Goal: Task Accomplishment & Management: Manage account settings

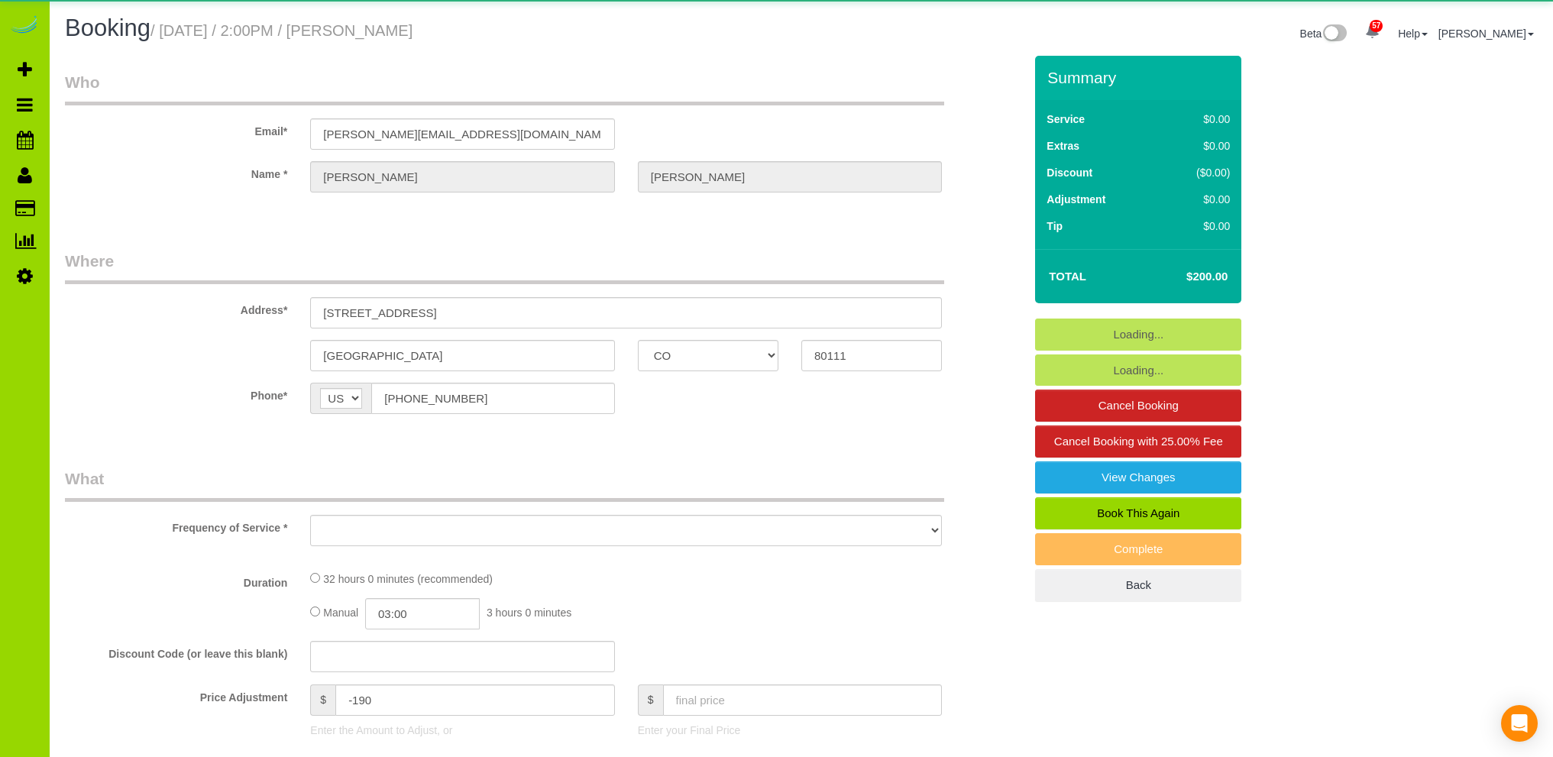
select select "CO"
select select "number:6"
select select "number:20"
select select "object:1162"
select select "string:fspay-4c9f0263-f9c7-4d7c-8fa2-767f593d5f70"
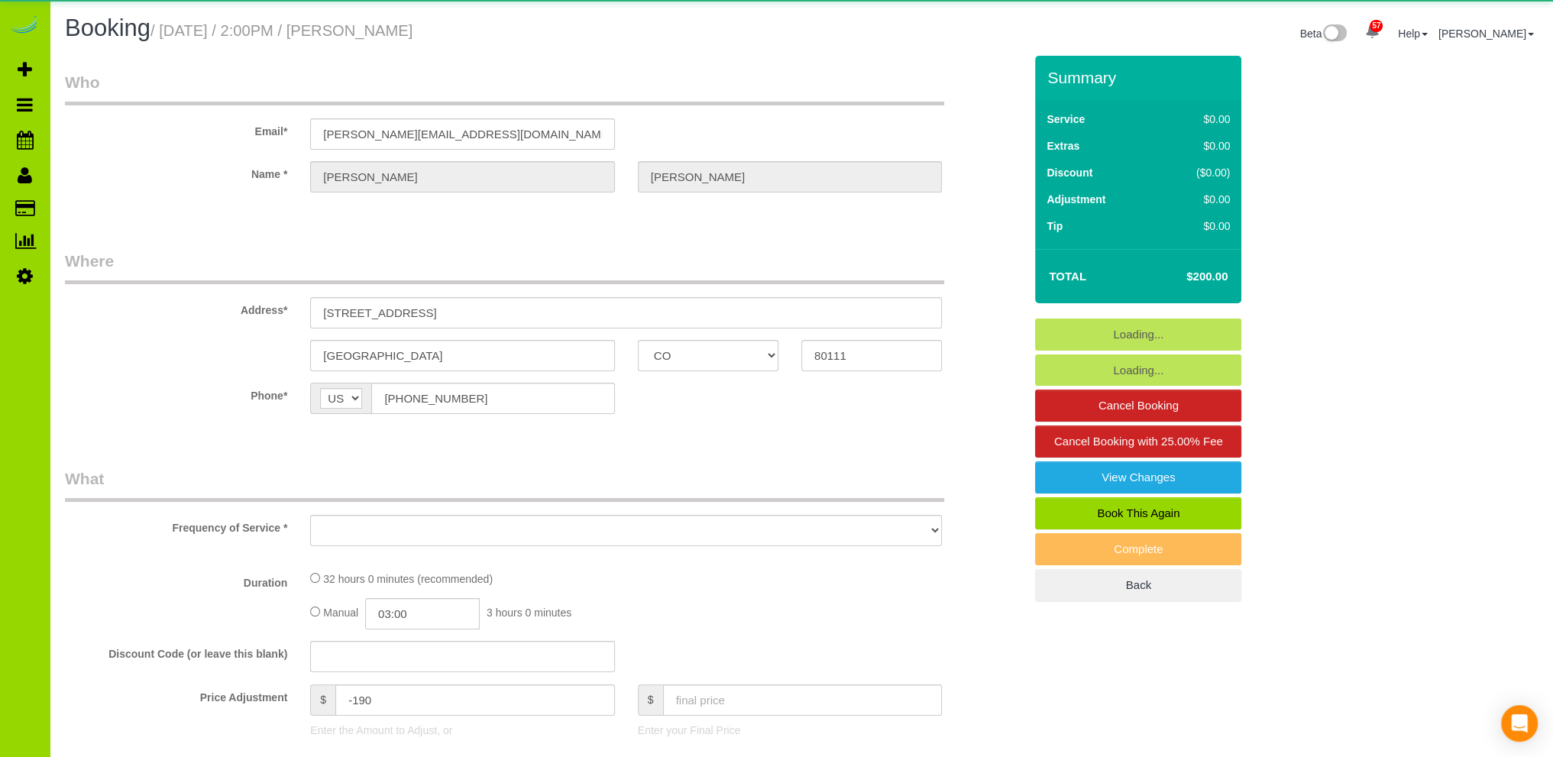
select select "4"
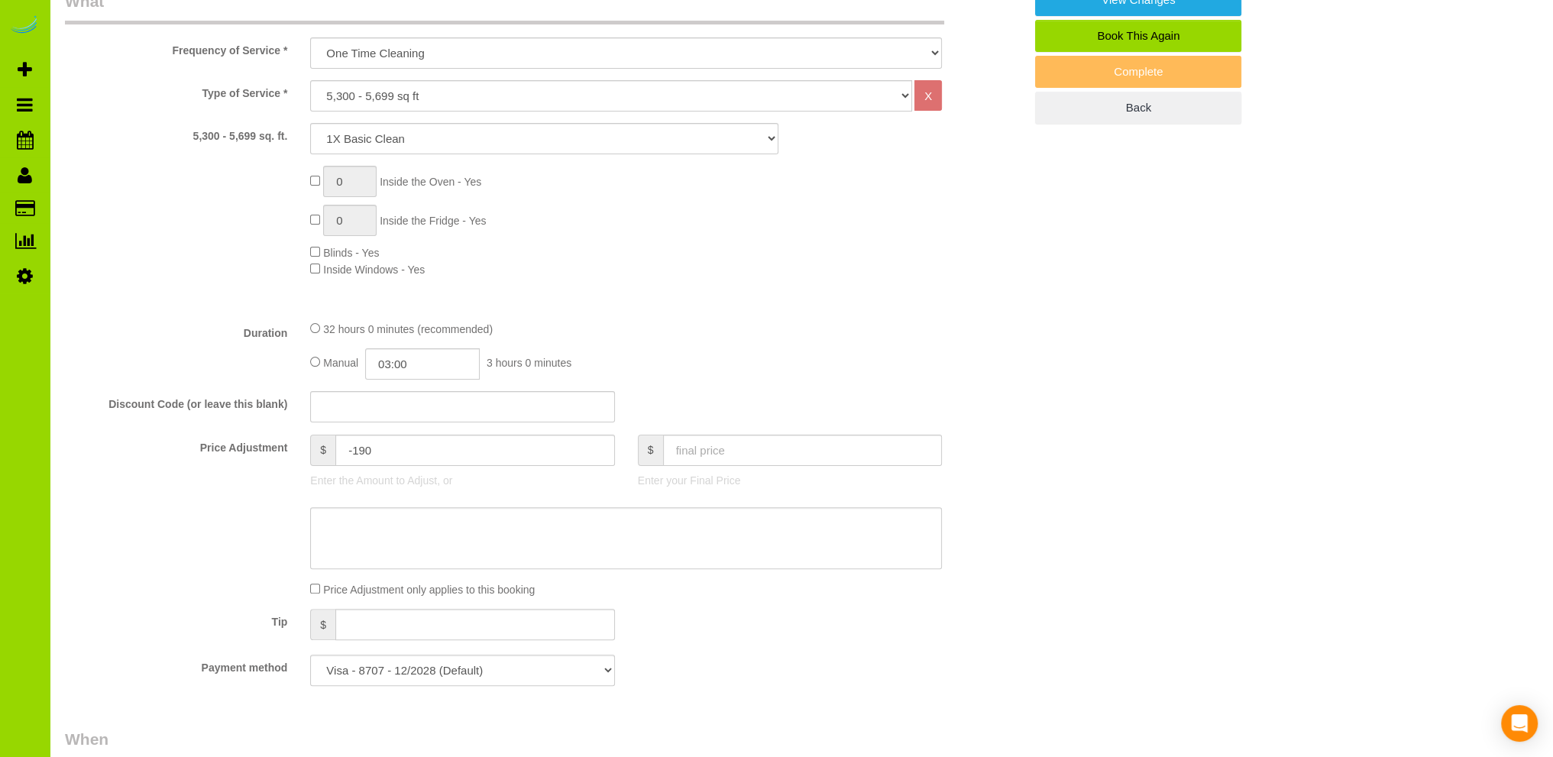
scroll to position [764, 0]
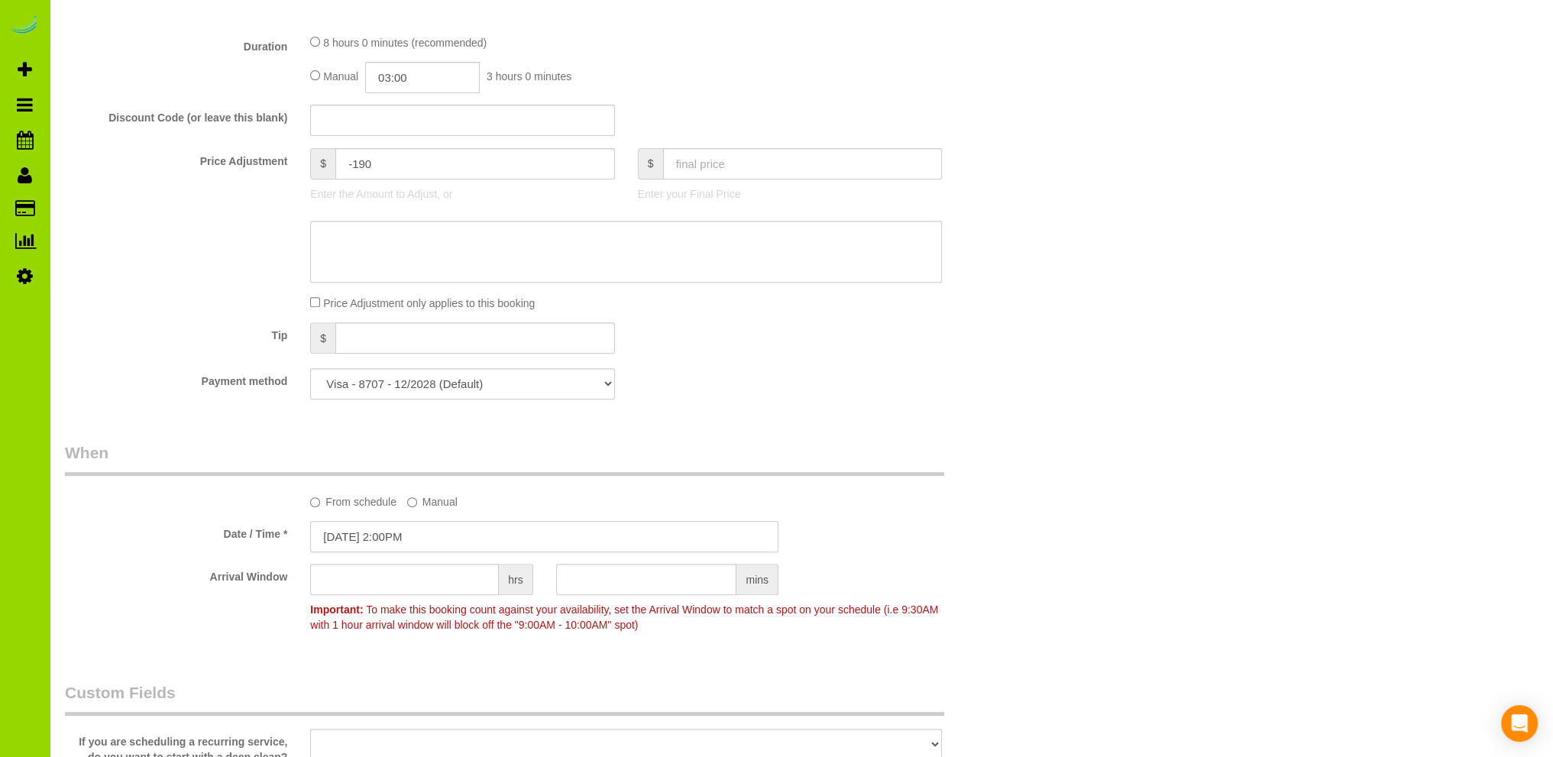
click at [387, 534] on input "[DATE] 2:00PM" at bounding box center [544, 536] width 468 height 31
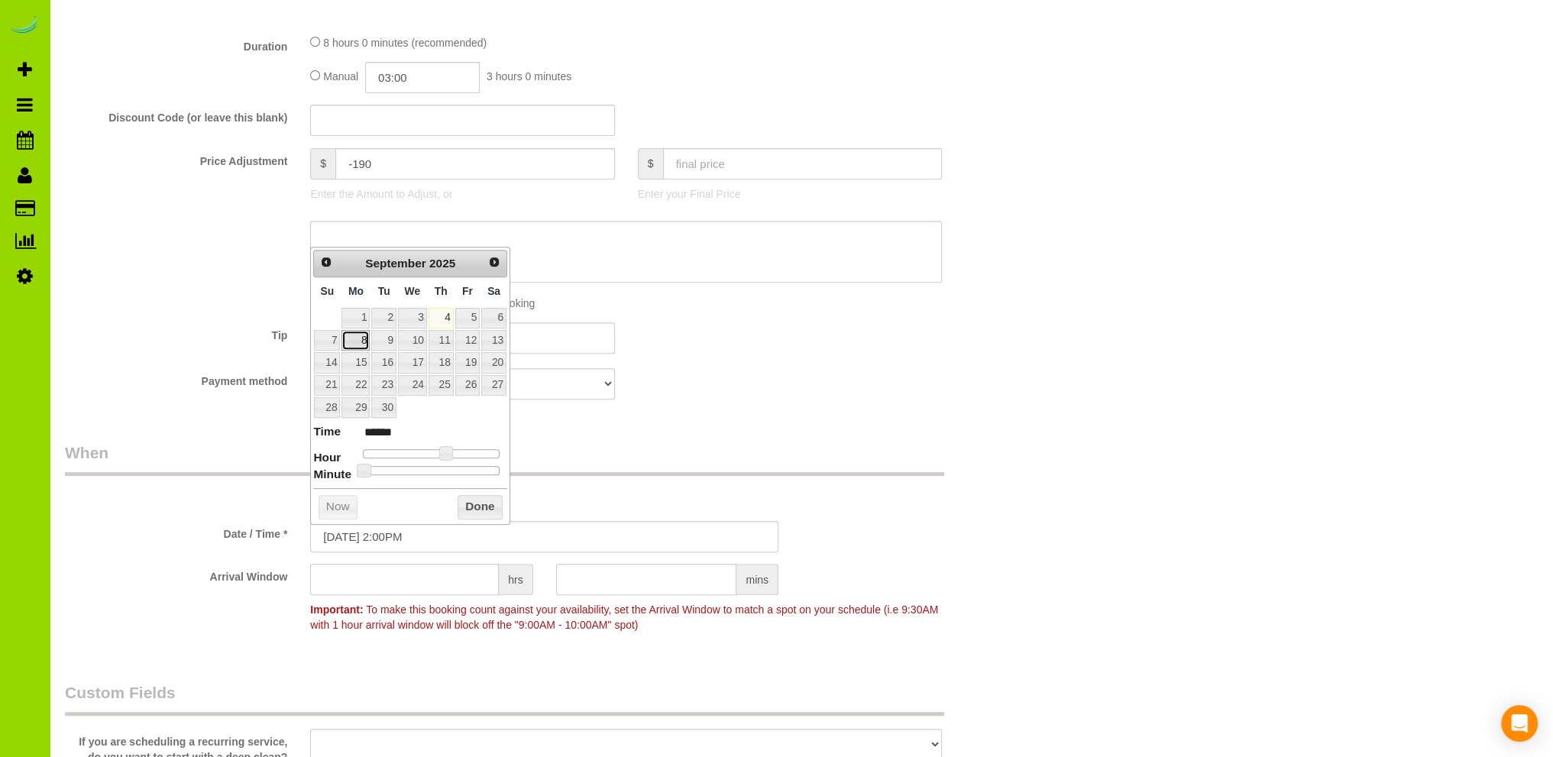
click at [357, 339] on link "8" at bounding box center [355, 340] width 28 height 21
type input "[DATE] 2:00PM"
click at [490, 499] on button "Done" at bounding box center [480, 507] width 45 height 24
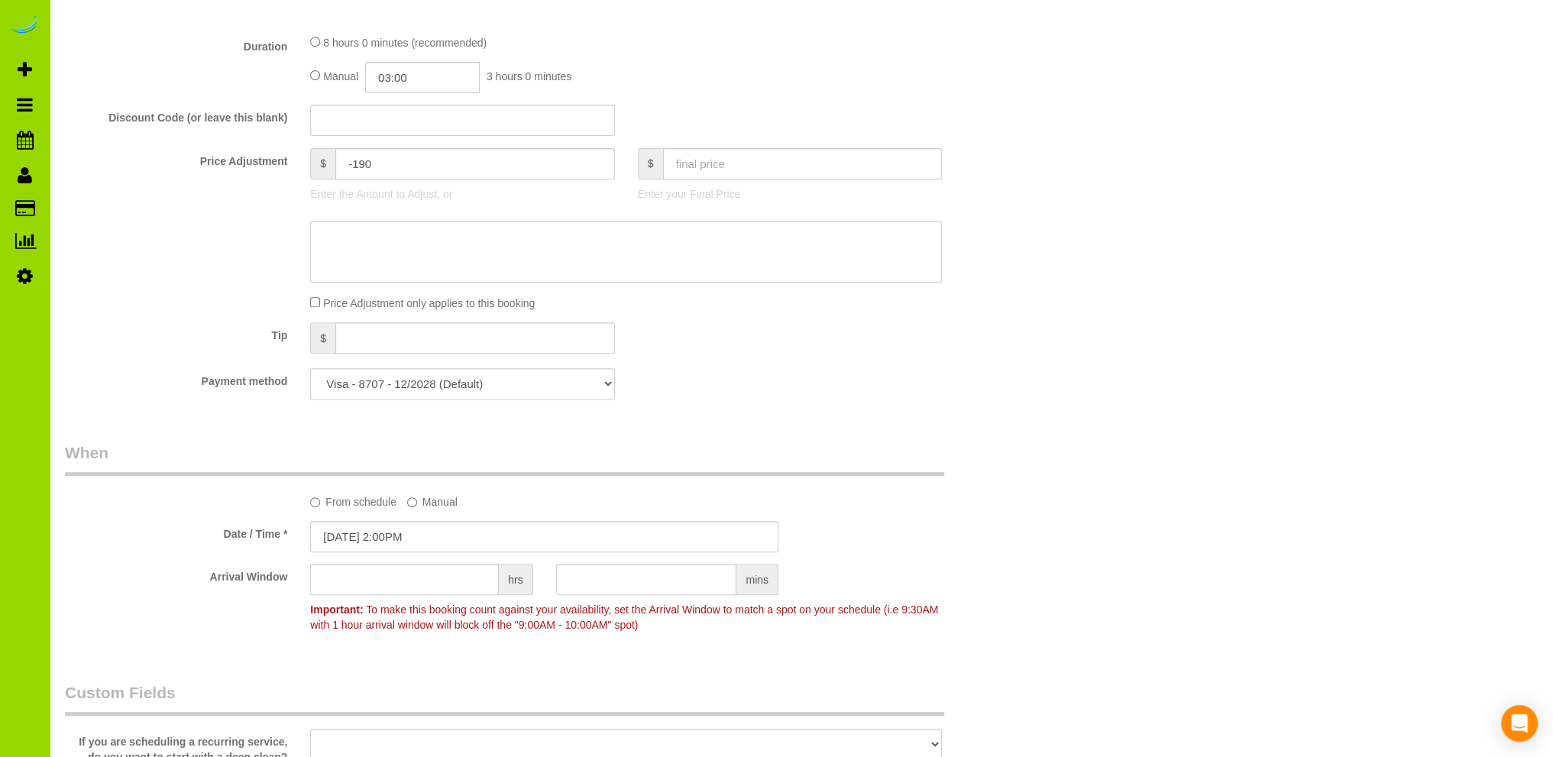
scroll to position [0, 0]
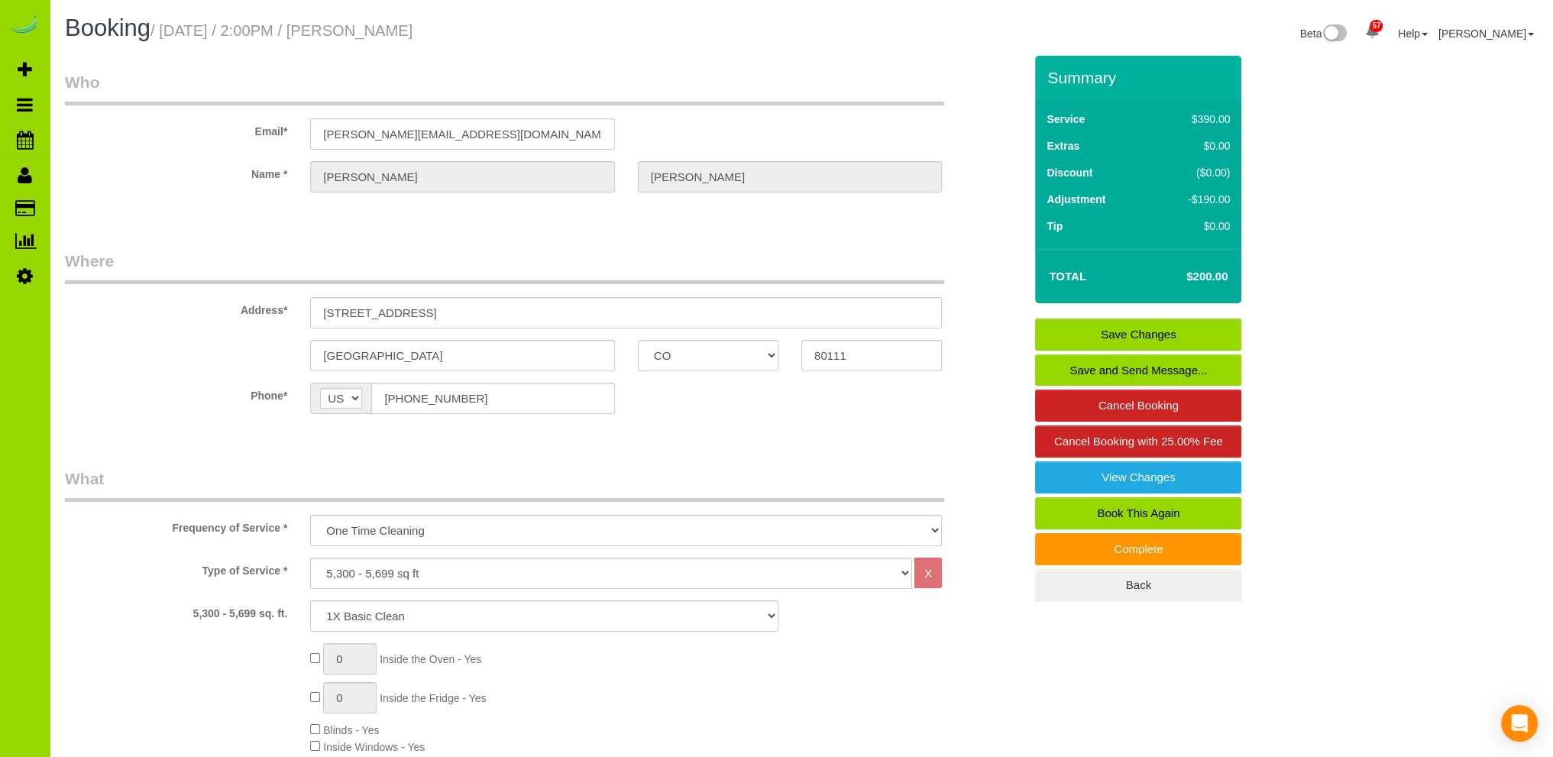
click at [1105, 325] on link "Save Changes" at bounding box center [1138, 335] width 206 height 32
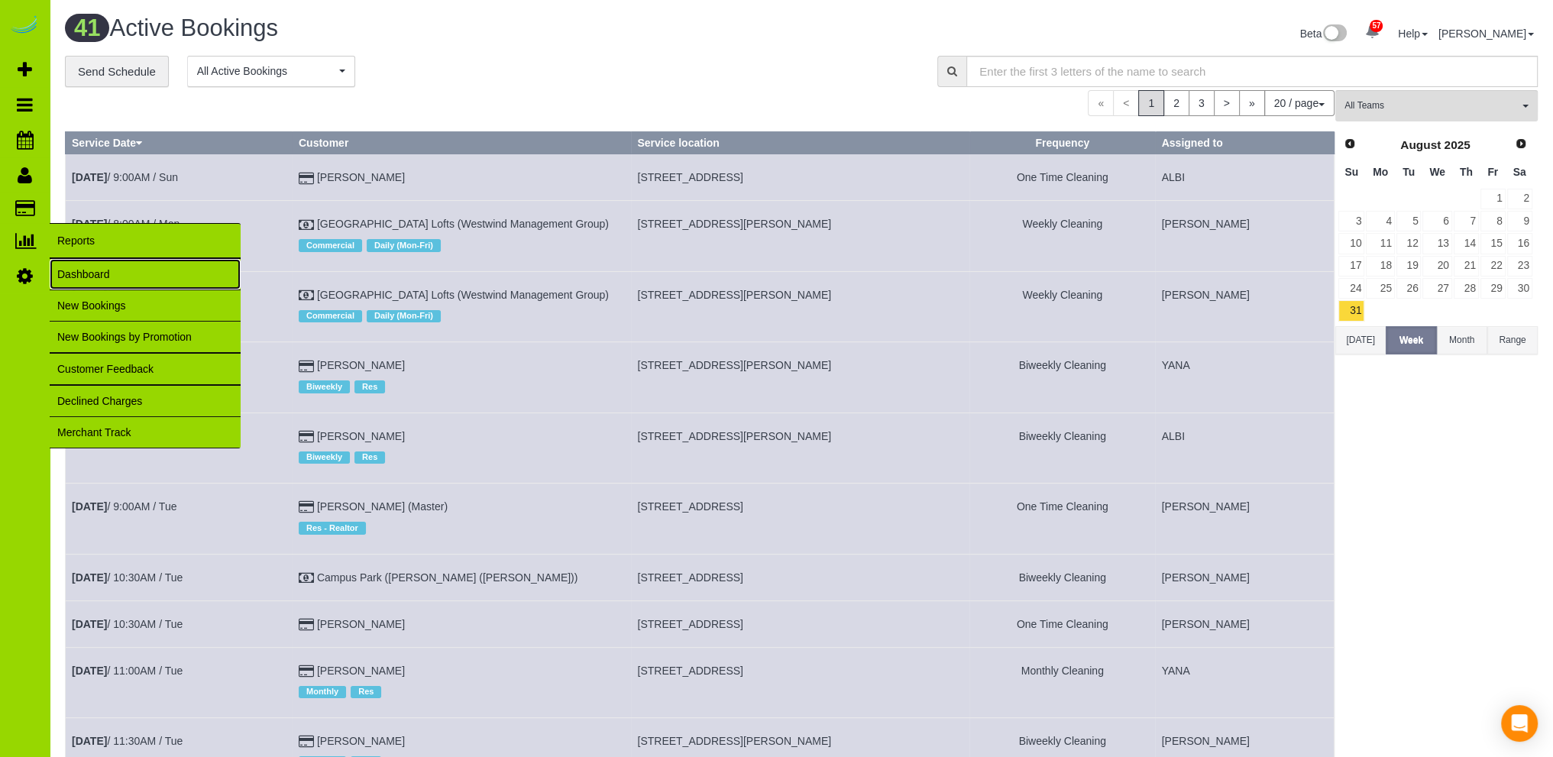
click at [76, 271] on link "Dashboard" at bounding box center [145, 274] width 191 height 31
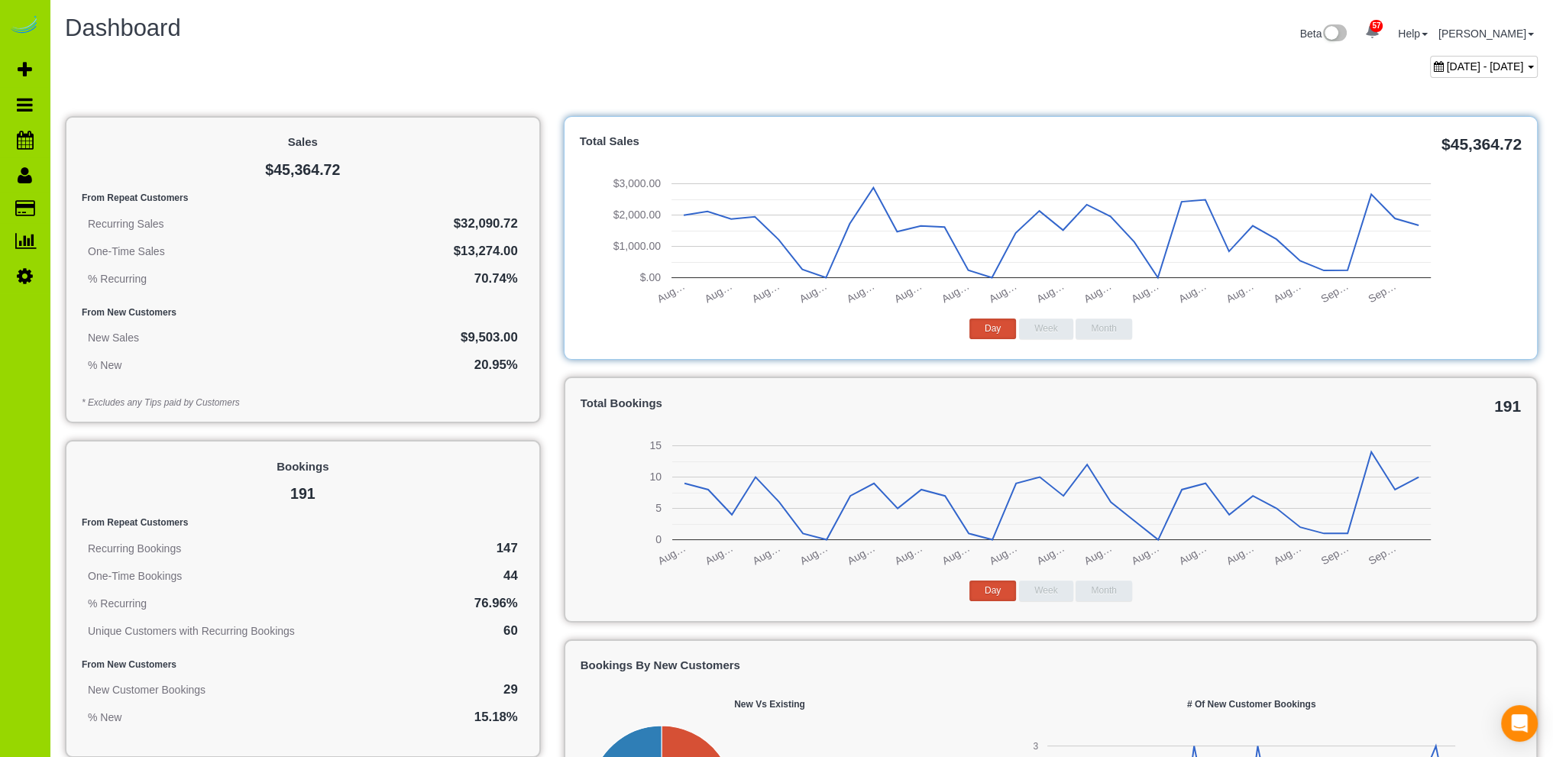
click at [1452, 60] on span "[DATE] - [DATE]" at bounding box center [1485, 66] width 77 height 12
type input "**********"
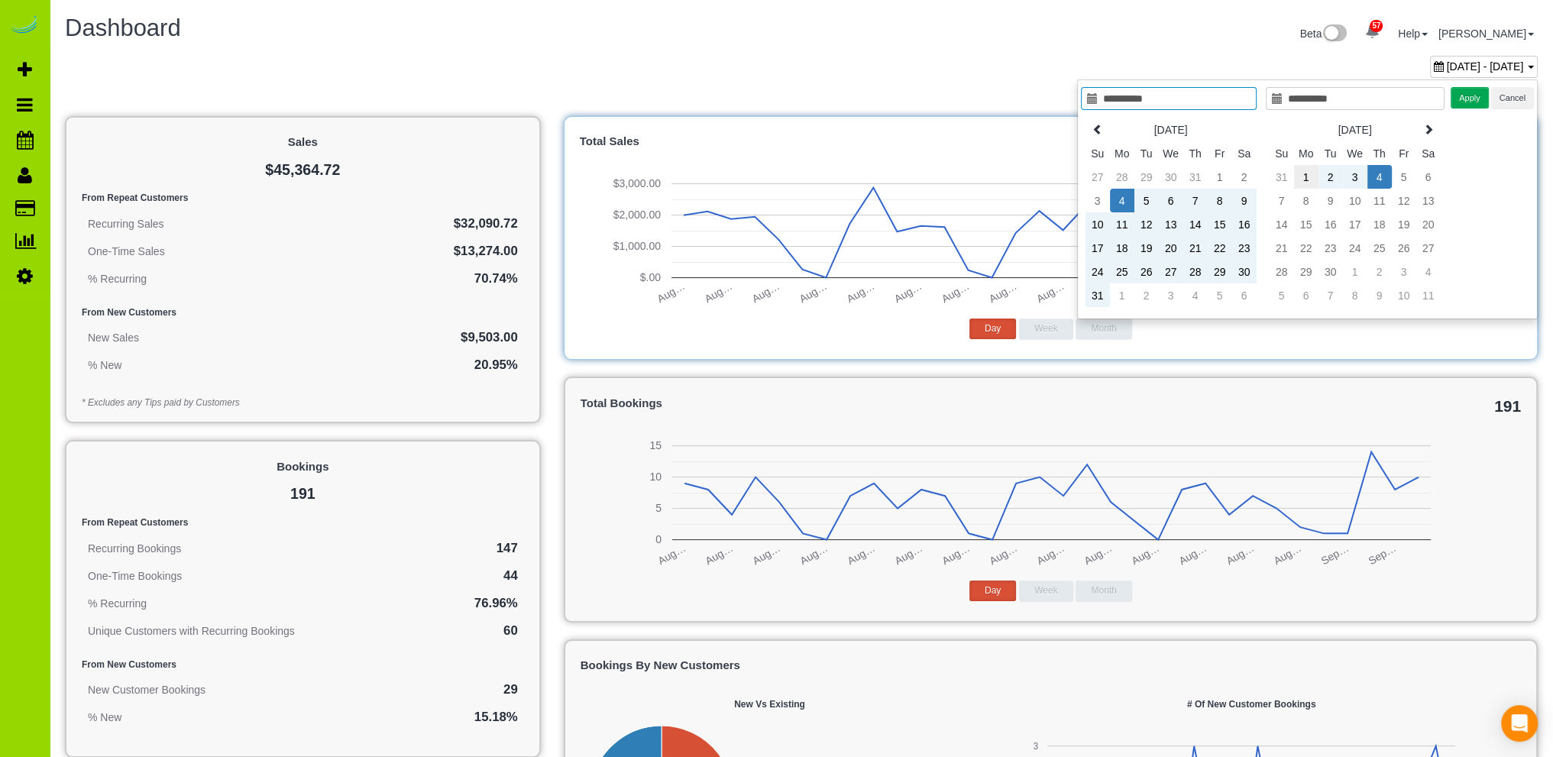
type input "**********"
click at [1308, 170] on td "1" at bounding box center [1306, 177] width 24 height 24
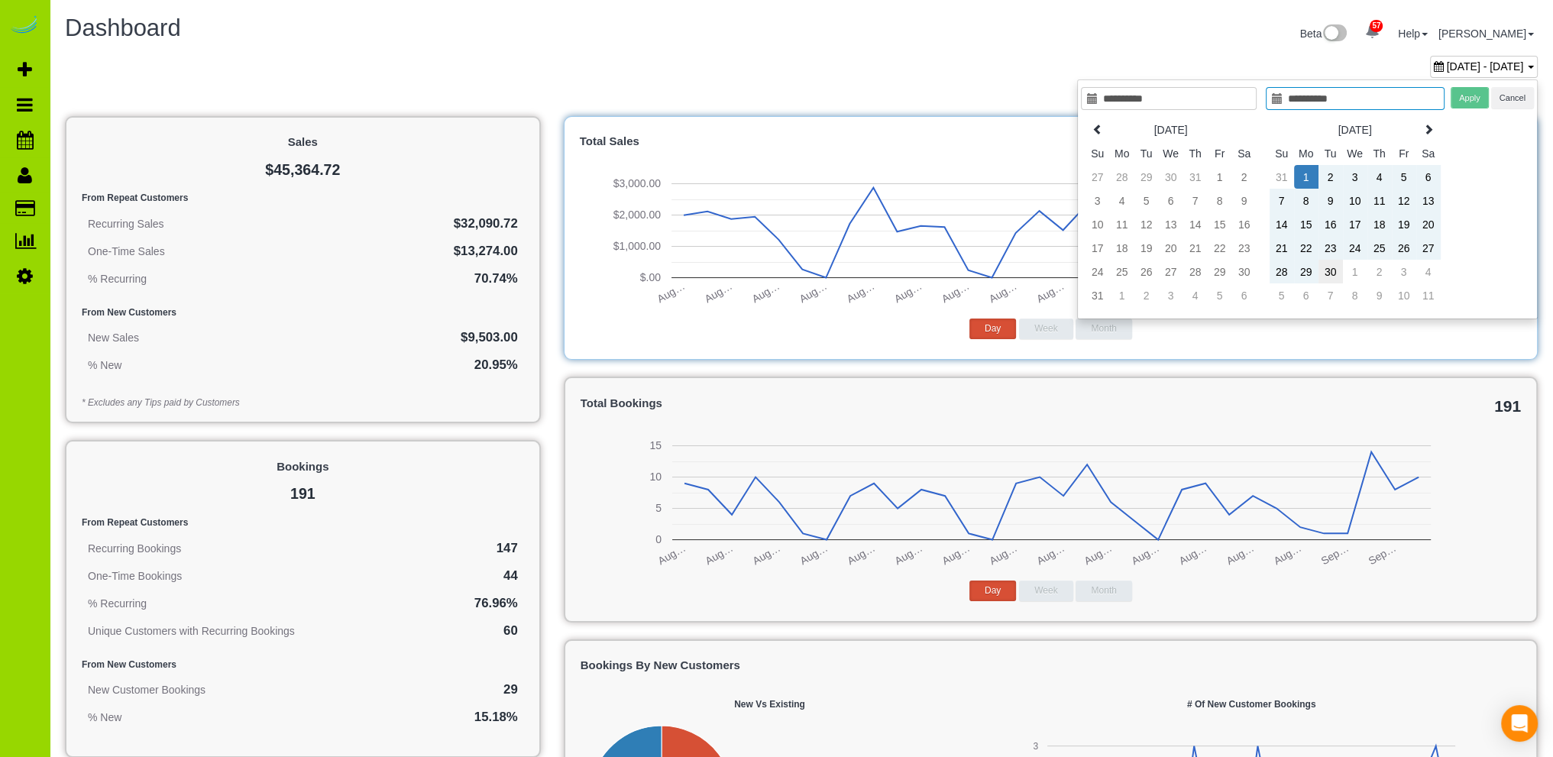
type input "**********"
click at [1329, 268] on td "30" at bounding box center [1330, 272] width 24 height 24
type input "**********"
click at [1467, 91] on button "Apply" at bounding box center [1469, 98] width 38 height 22
